Goal: Transaction & Acquisition: Purchase product/service

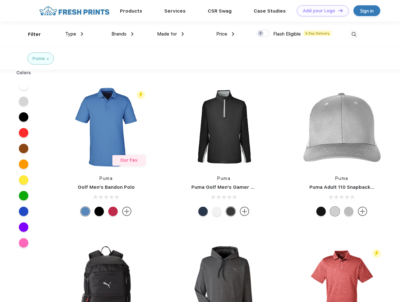
click at [320, 11] on link "Add your Logo Design Tool" at bounding box center [323, 10] width 52 height 11
click at [0, 0] on div "Design Tool" at bounding box center [0, 0] width 0 height 0
click at [338, 10] on link "Add your Logo Design Tool" at bounding box center [323, 10] width 52 height 11
click at [30, 34] on div "Filter" at bounding box center [34, 34] width 13 height 7
click at [74, 34] on span "Type" at bounding box center [70, 34] width 11 height 6
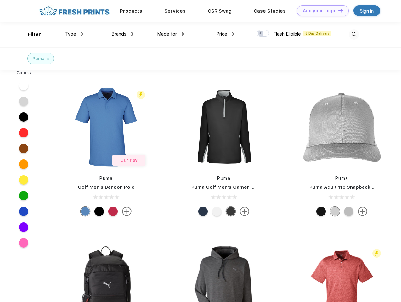
click at [122, 34] on span "Brands" at bounding box center [118, 34] width 15 height 6
click at [171, 34] on span "Made for" at bounding box center [167, 34] width 20 height 6
click at [225, 34] on span "Price" at bounding box center [221, 34] width 11 height 6
click at [263, 34] on div at bounding box center [263, 33] width 12 height 7
click at [261, 34] on input "checkbox" at bounding box center [259, 32] width 4 height 4
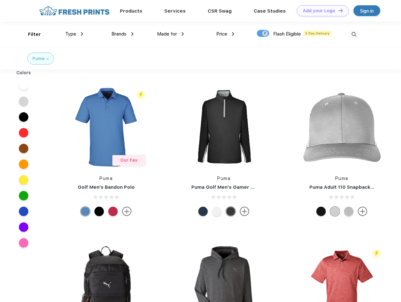
click at [354, 34] on img at bounding box center [354, 34] width 10 height 10
